Goal: Navigation & Orientation: Find specific page/section

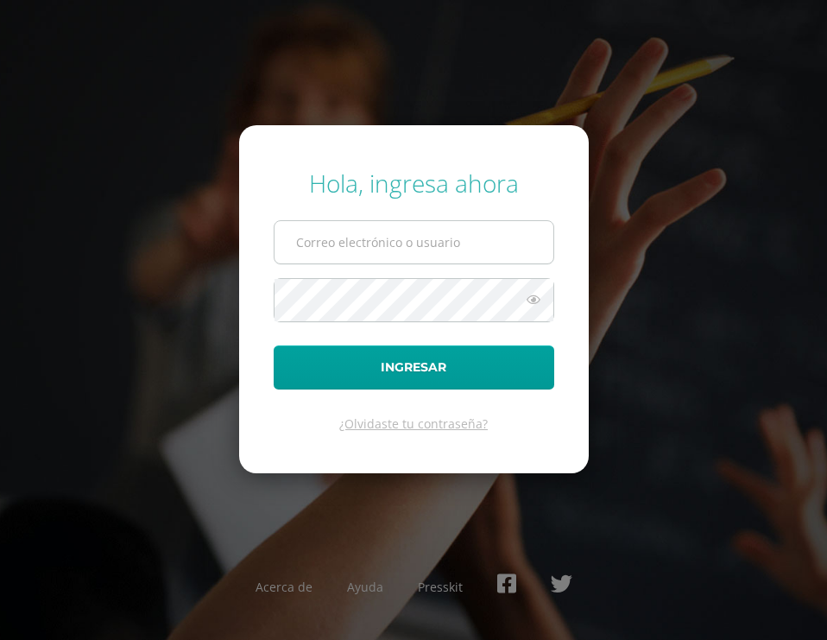
click at [373, 247] on input "text" at bounding box center [413, 242] width 279 height 42
type input "20190378"
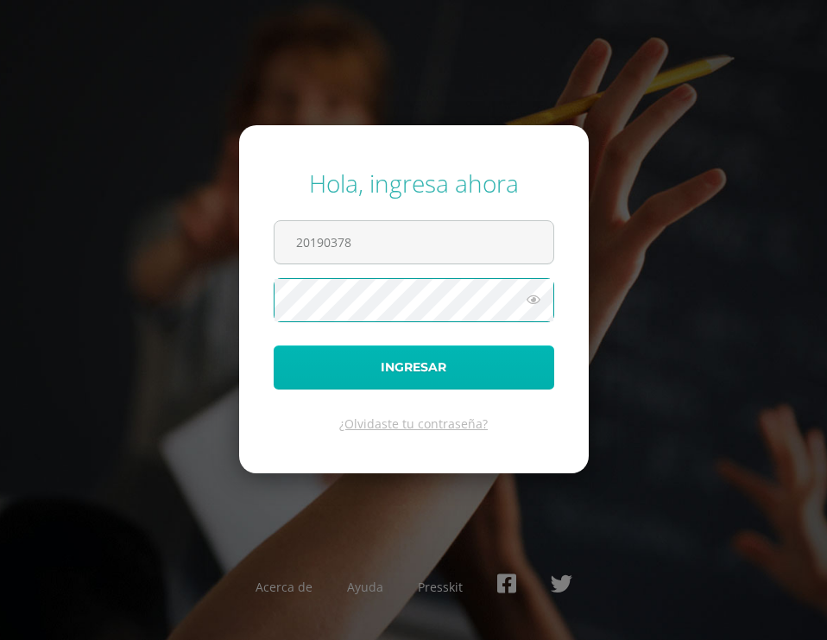
click at [291, 368] on button "Ingresar" at bounding box center [414, 367] width 280 height 44
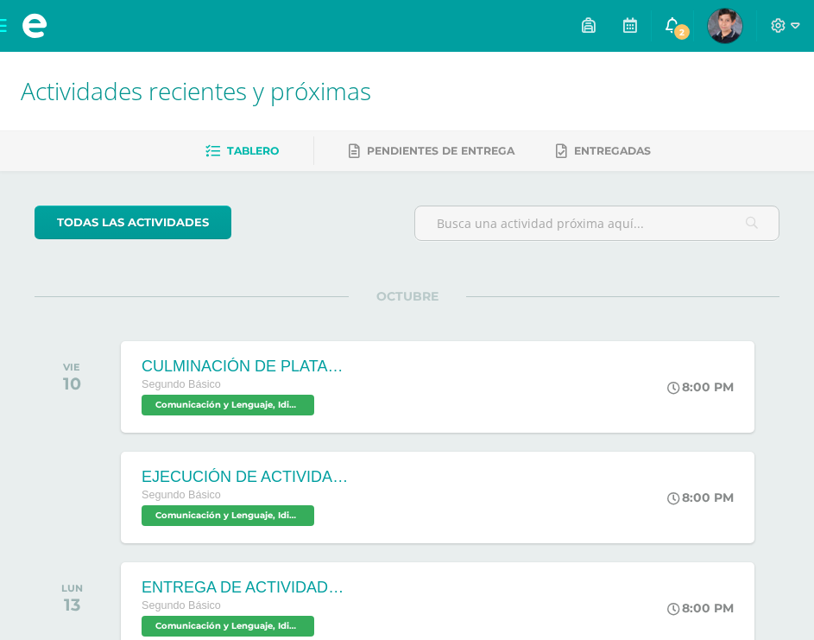
click at [684, 35] on span "2" at bounding box center [681, 31] width 19 height 19
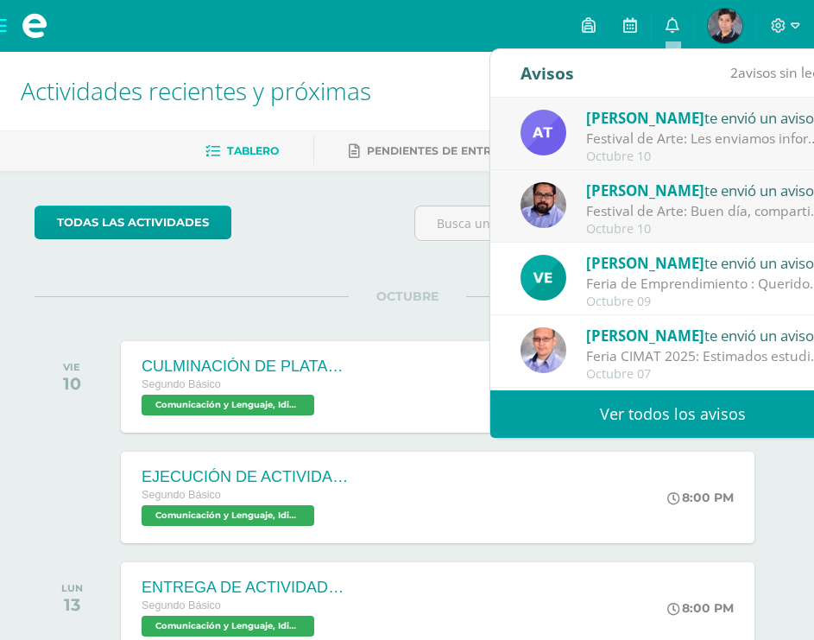
click at [678, 199] on div "[PERSON_NAME] te envió un aviso" at bounding box center [706, 190] width 240 height 22
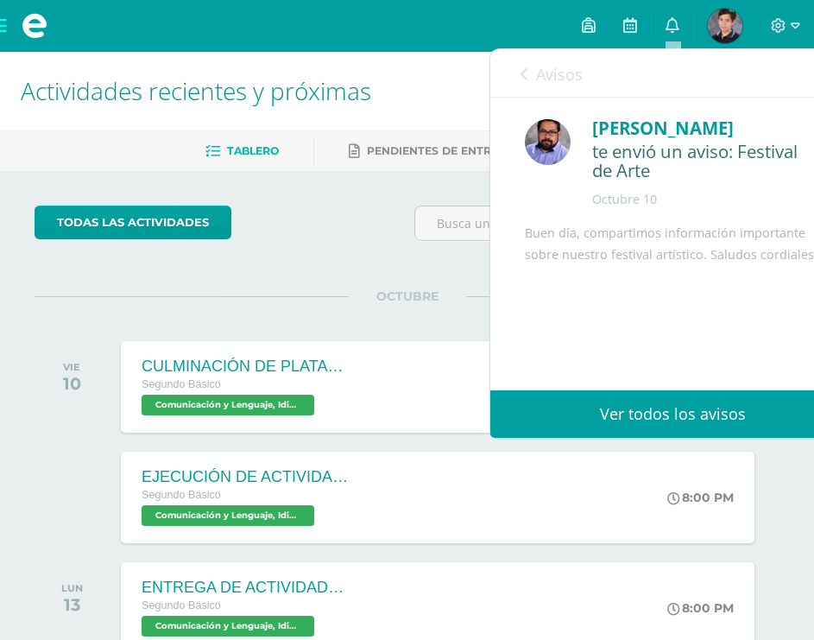
click at [523, 69] on icon at bounding box center [523, 74] width 7 height 14
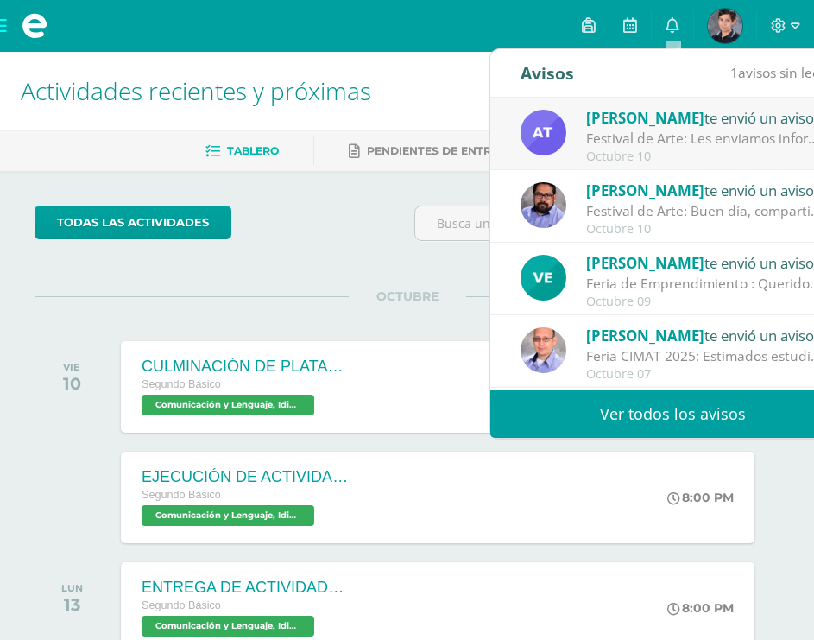
click at [658, 142] on div "Festival de Arte: Les enviamos información importante para el festival de Arte" at bounding box center [706, 139] width 240 height 20
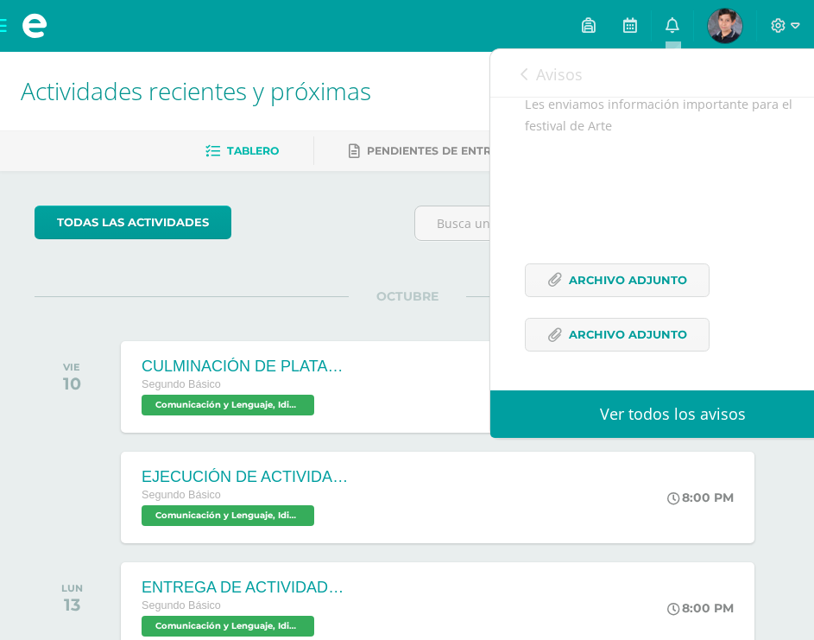
scroll to position [171, 0]
click at [527, 74] on icon at bounding box center [523, 74] width 7 height 14
